Goal: Transaction & Acquisition: Purchase product/service

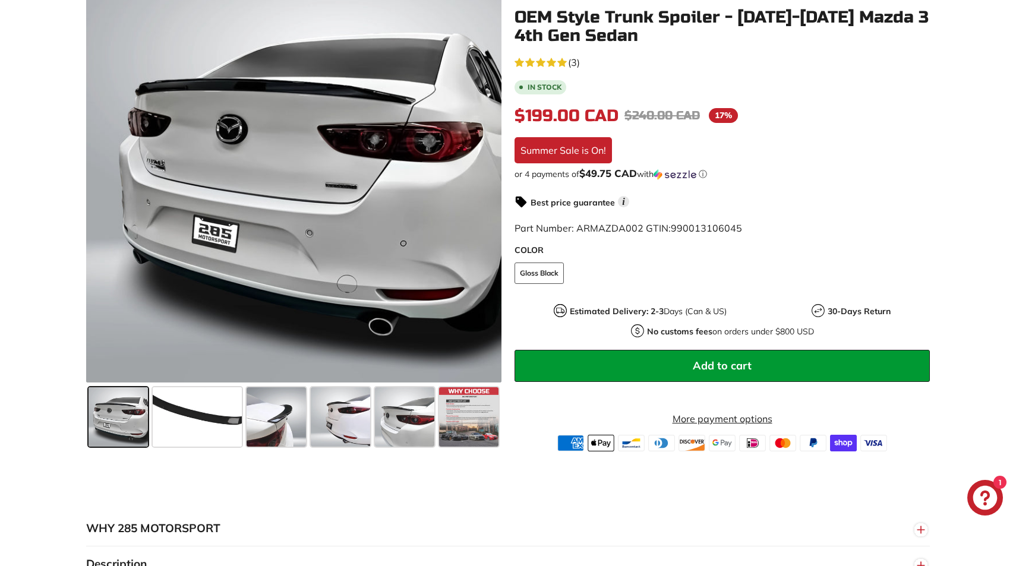
scroll to position [238, 0]
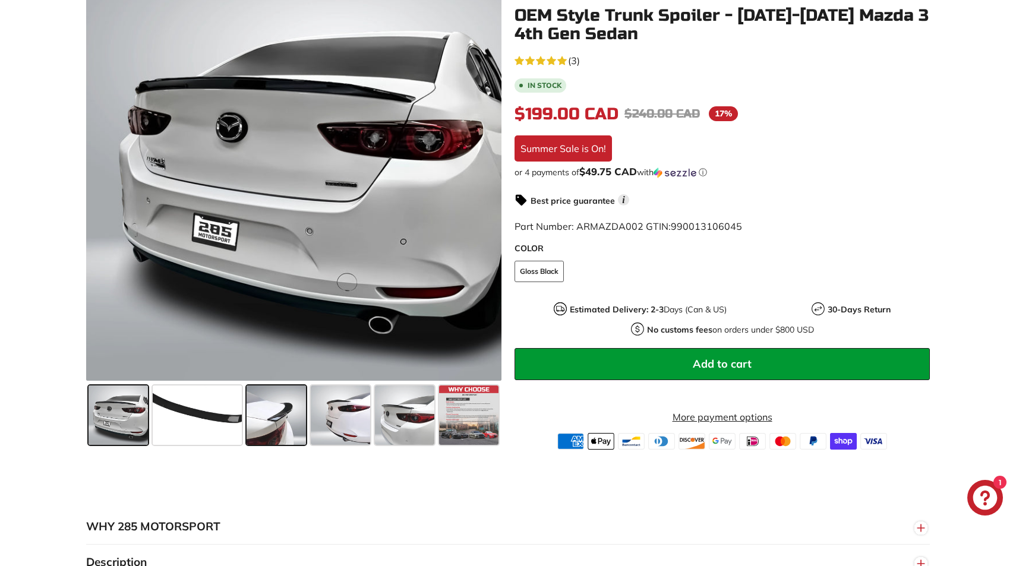
click at [266, 398] on span at bounding box center [276, 415] width 59 height 59
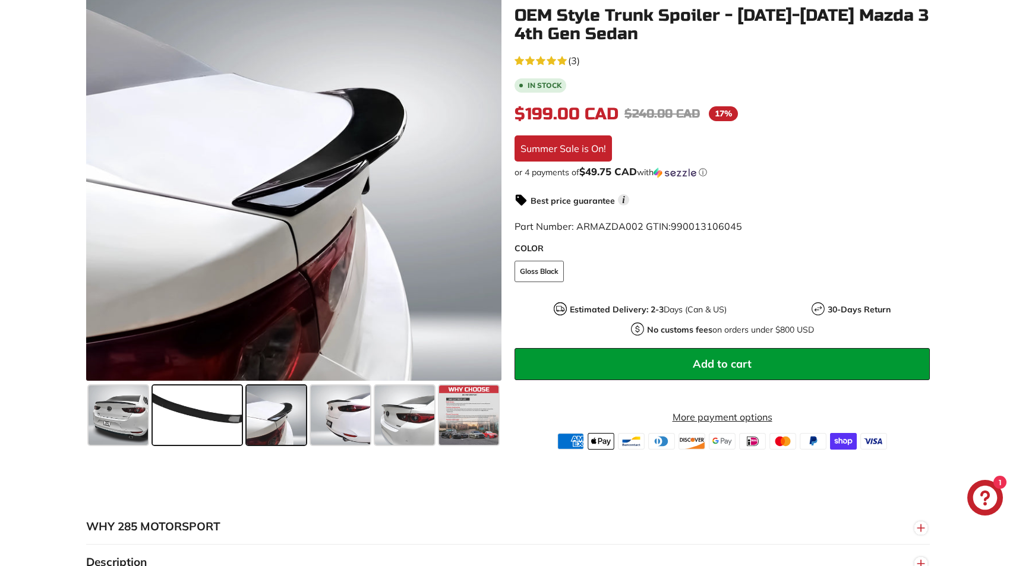
click at [205, 418] on span at bounding box center [197, 415] width 89 height 59
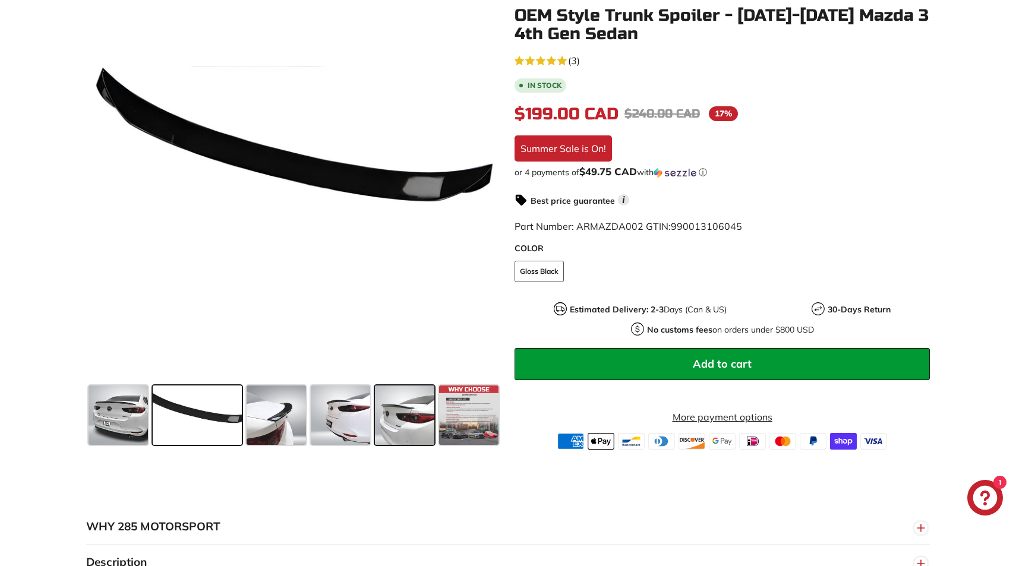
click at [407, 439] on span at bounding box center [404, 415] width 59 height 59
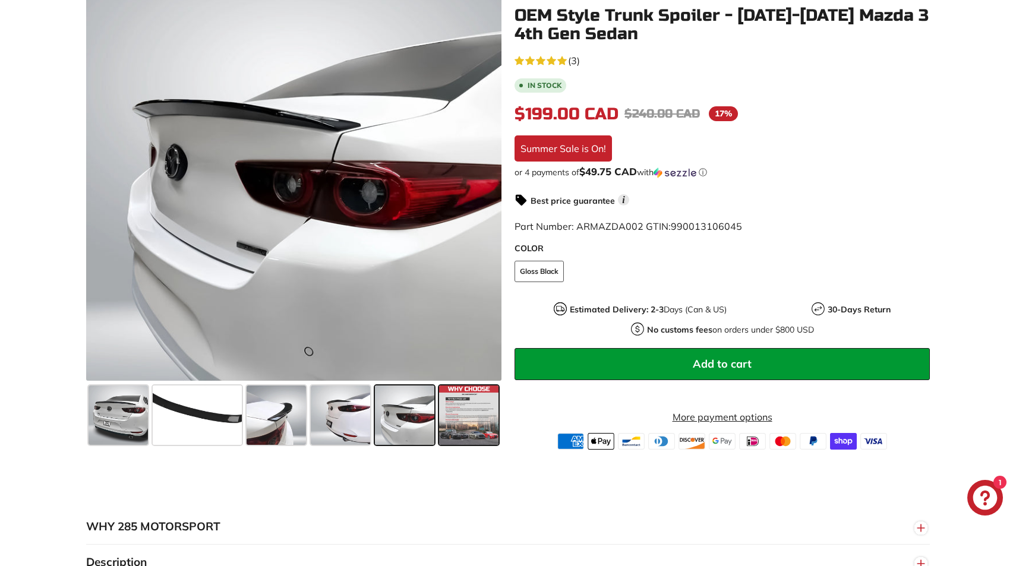
click at [448, 437] on span at bounding box center [468, 415] width 59 height 59
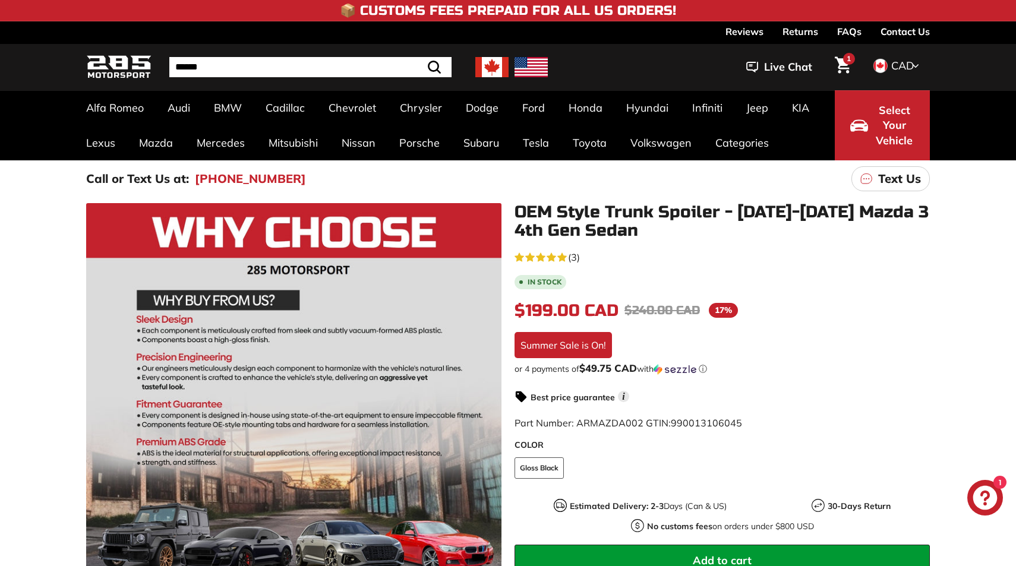
scroll to position [0, 0]
click at [842, 64] on icon "Cart" at bounding box center [843, 65] width 16 height 17
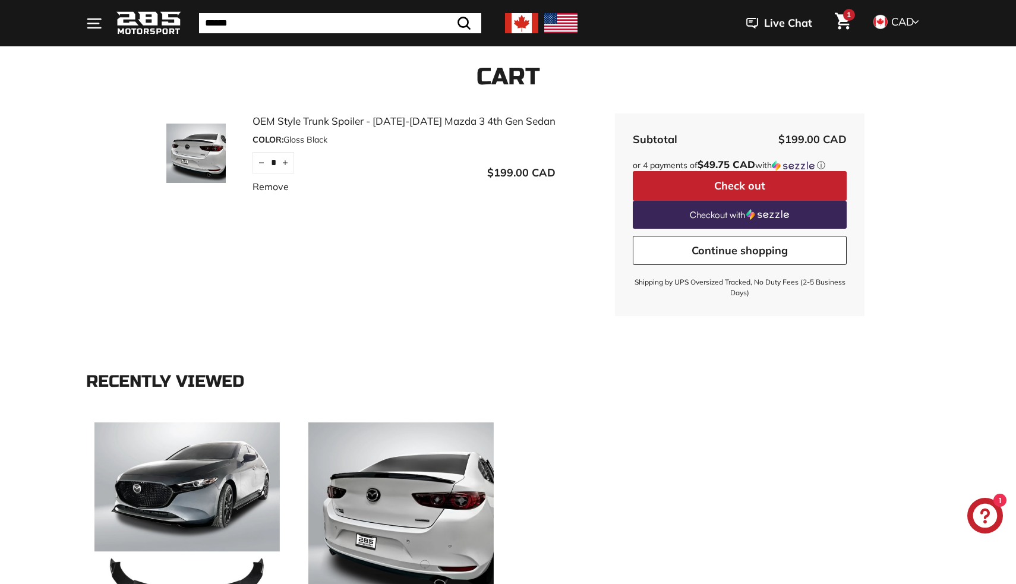
click at [746, 191] on button "Check out" at bounding box center [740, 186] width 214 height 30
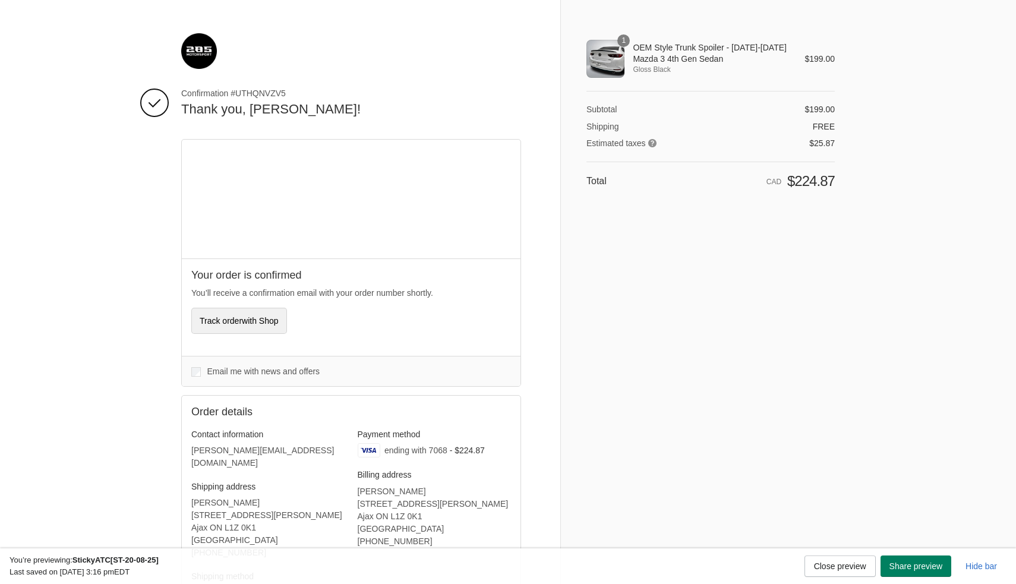
click at [219, 324] on span "Track order with Shop" at bounding box center [239, 321] width 79 height 10
